Goal: Check status: Check status

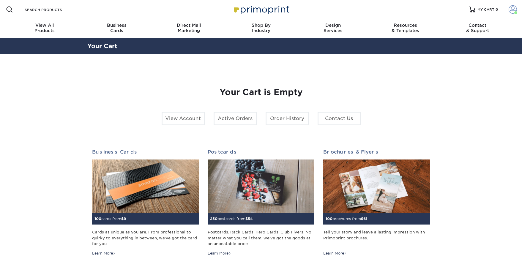
click at [511, 9] on span at bounding box center [512, 9] width 8 height 8
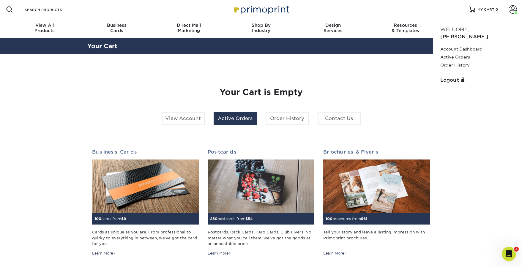
click at [234, 119] on link "Active Orders" at bounding box center [235, 119] width 43 height 14
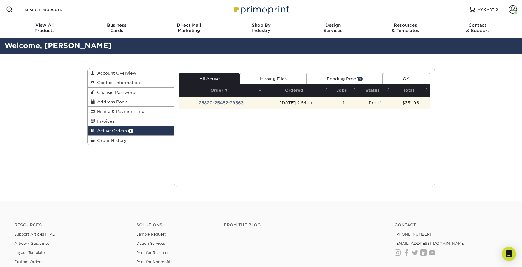
click at [234, 102] on td "25820-25452-79563" at bounding box center [221, 103] width 84 height 12
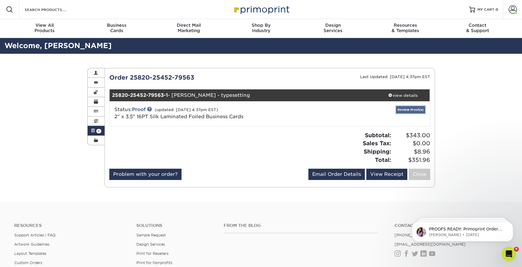
click at [408, 110] on link "Review Proof(s)" at bounding box center [410, 109] width 29 height 7
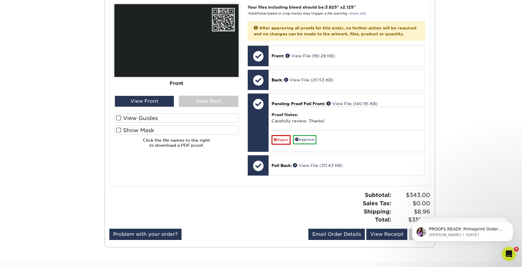
scroll to position [265, 0]
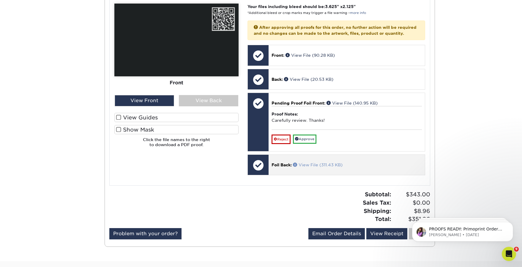
click at [318, 167] on link "View File (311.43 KB)" at bounding box center [318, 164] width 50 height 5
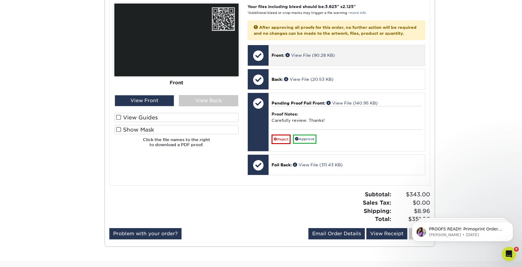
click at [304, 58] on p "Front: View File (90.28 KB)" at bounding box center [346, 55] width 150 height 6
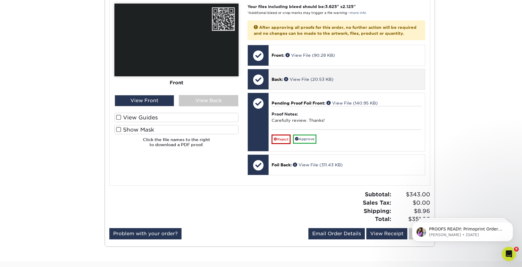
click at [309, 89] on div "Back: View File (20.53 KB)" at bounding box center [346, 79] width 156 height 20
click at [305, 82] on link "View File (20.53 KB)" at bounding box center [308, 79] width 49 height 5
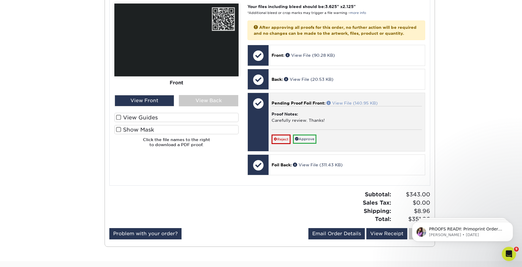
click at [354, 105] on link "View File (140.95 KB)" at bounding box center [351, 103] width 51 height 5
